Goal: Obtain resource: Download file/media

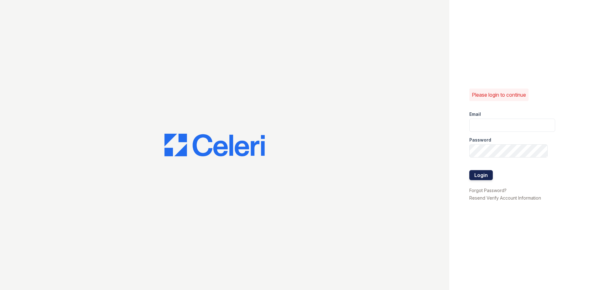
type input "arrivebrentwood@trinity-pm.com"
click at [483, 175] on button "Login" at bounding box center [482, 175] width 24 height 10
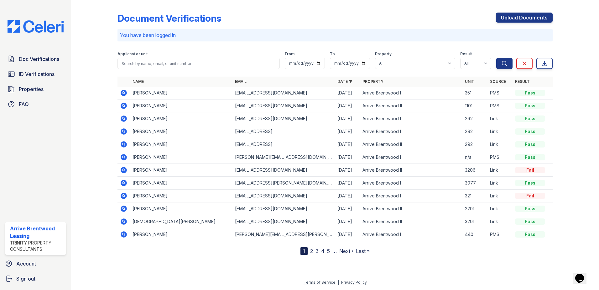
click at [123, 132] on icon at bounding box center [124, 132] width 8 height 8
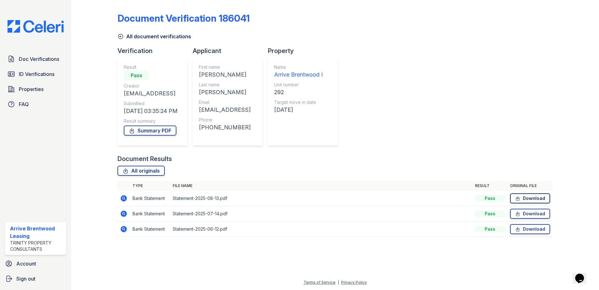
click at [514, 196] on link "Download" at bounding box center [530, 198] width 40 height 10
click at [524, 214] on link "Download" at bounding box center [530, 213] width 40 height 10
click at [525, 228] on link "Download" at bounding box center [530, 229] width 40 height 10
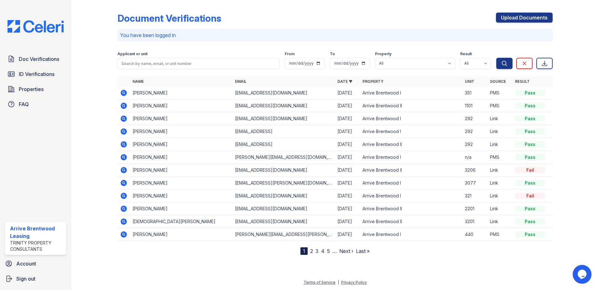
click at [127, 119] on icon at bounding box center [124, 119] width 8 height 8
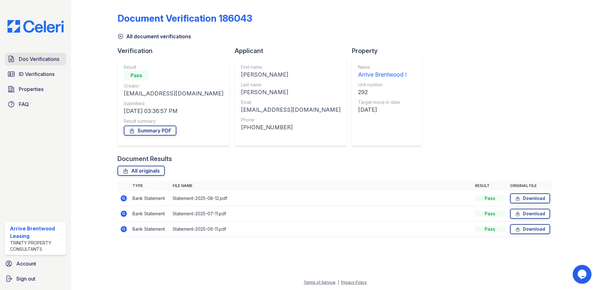
click at [46, 64] on link "Doc Verifications" at bounding box center [35, 59] width 61 height 13
click at [44, 74] on span "ID Verifications" at bounding box center [37, 74] width 36 height 8
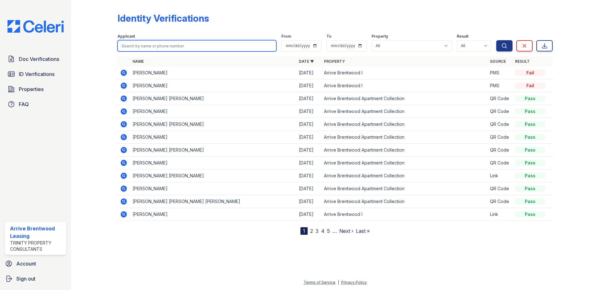
click at [140, 44] on input "search" at bounding box center [197, 45] width 159 height 11
click at [123, 112] on icon at bounding box center [124, 112] width 8 height 8
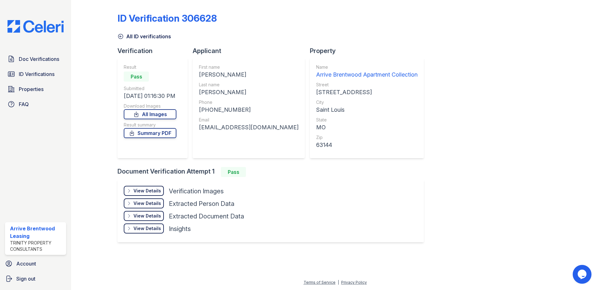
click at [150, 188] on div "View Details" at bounding box center [148, 190] width 28 height 6
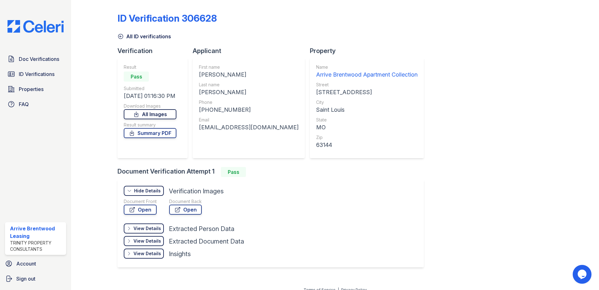
click at [157, 115] on link "All Images" at bounding box center [150, 114] width 53 height 10
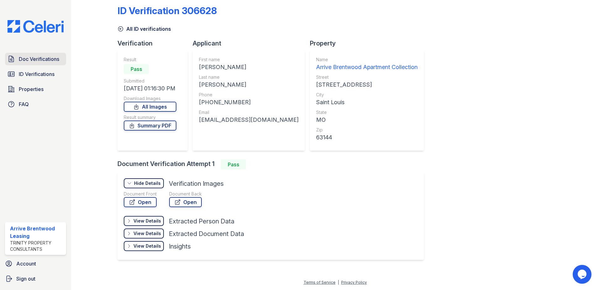
click at [37, 61] on span "Doc Verifications" at bounding box center [39, 59] width 40 height 8
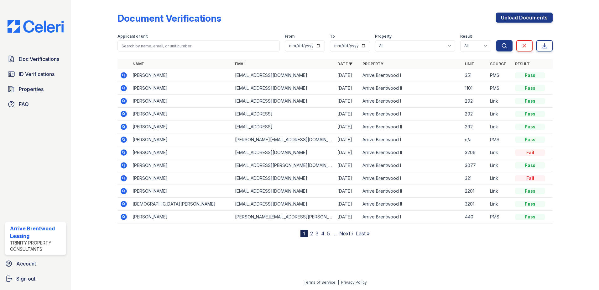
click at [124, 88] on icon at bounding box center [124, 88] width 2 height 2
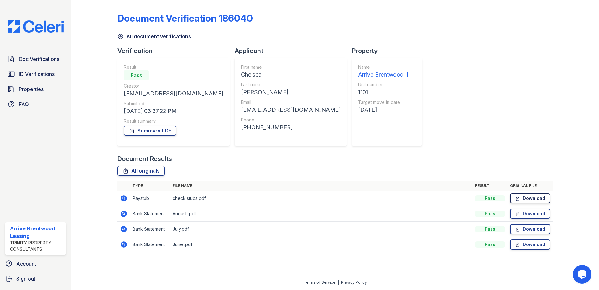
click at [522, 197] on link "Download" at bounding box center [530, 198] width 40 height 10
click at [520, 229] on icon at bounding box center [517, 229] width 5 height 6
click at [524, 213] on link "Download" at bounding box center [530, 213] width 40 height 10
click at [528, 244] on link "Download" at bounding box center [530, 244] width 40 height 10
click at [535, 228] on link "Download" at bounding box center [530, 229] width 40 height 10
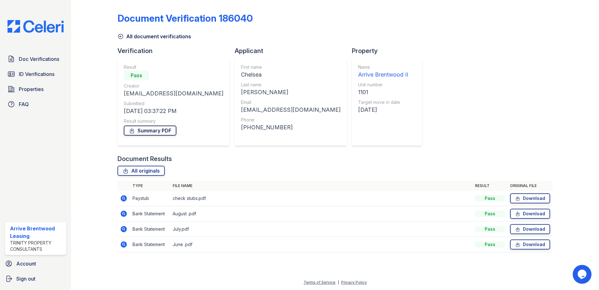
click at [155, 133] on link "Summary PDF" at bounding box center [150, 130] width 53 height 10
click at [24, 77] on span "ID Verifications" at bounding box center [37, 74] width 36 height 8
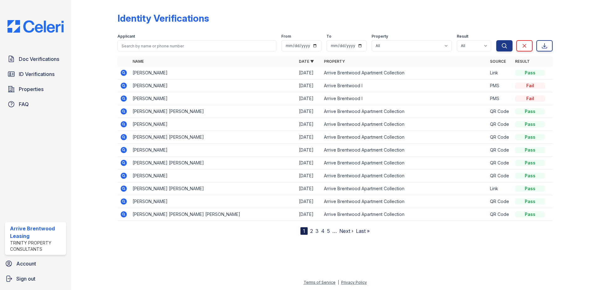
click at [125, 125] on icon at bounding box center [124, 124] width 6 height 6
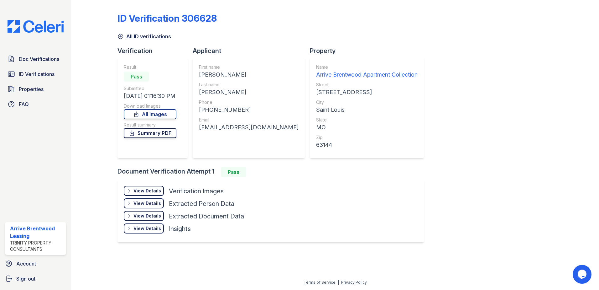
click at [163, 134] on link "Summary PDF" at bounding box center [150, 133] width 53 height 10
click at [150, 192] on div "View Details" at bounding box center [148, 190] width 28 height 6
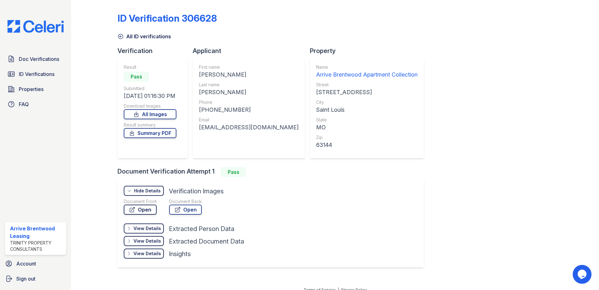
click at [146, 208] on link "Open" at bounding box center [140, 209] width 33 height 10
